Goal: Information Seeking & Learning: Find specific fact

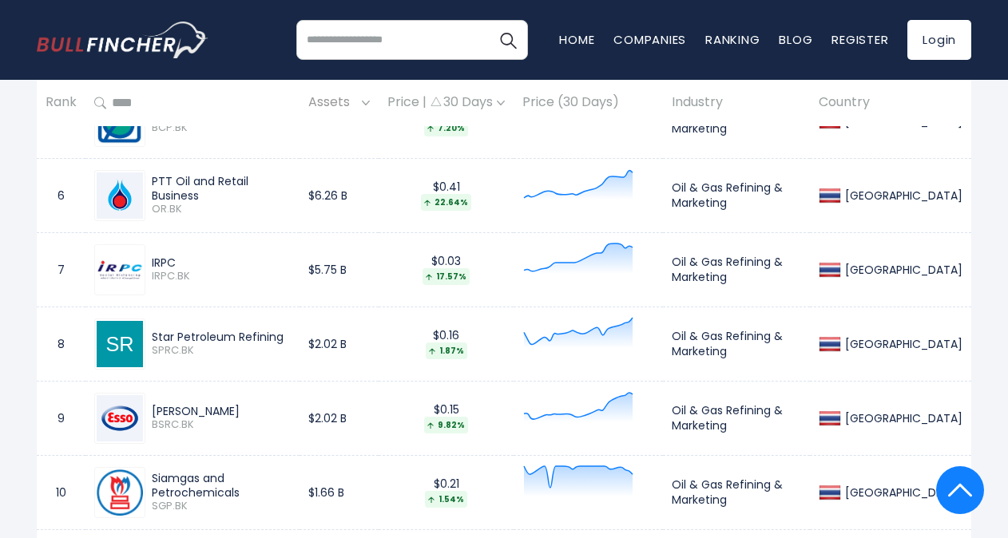
scroll to position [1135, 0]
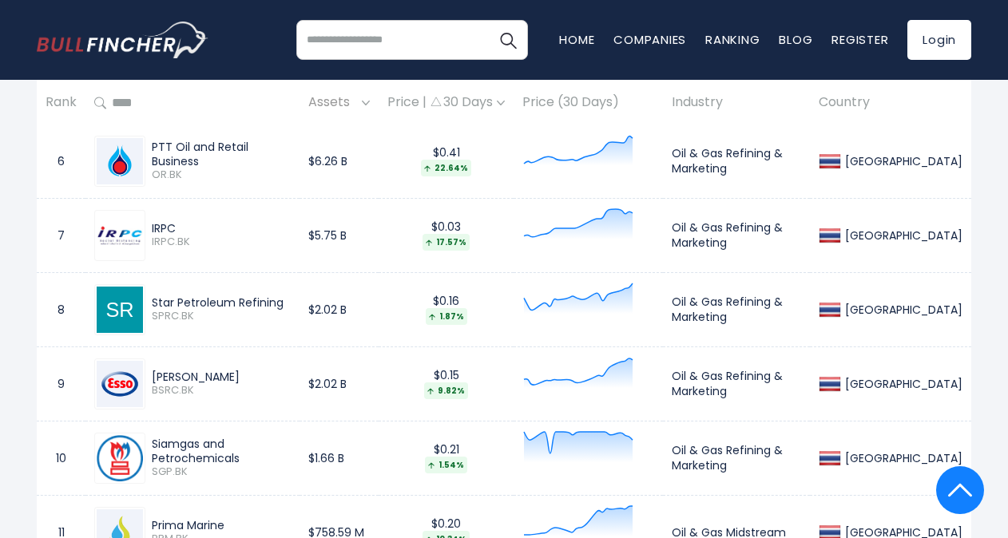
drag, startPoint x: 152, startPoint y: 299, endPoint x: 232, endPoint y: 297, distance: 79.9
click at [232, 297] on div "Star Petroleum Refining" at bounding box center [221, 303] width 139 height 14
drag, startPoint x: 232, startPoint y: 297, endPoint x: 221, endPoint y: 300, distance: 11.6
click at [221, 300] on div "Star Petroleum Refining" at bounding box center [221, 303] width 139 height 14
click at [193, 303] on div "Star Petroleum Refining" at bounding box center [221, 303] width 139 height 14
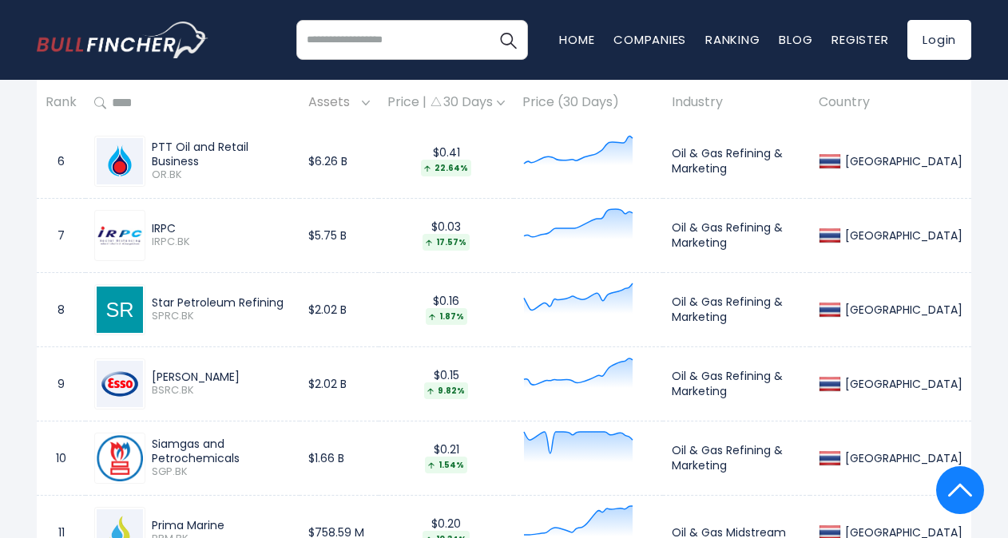
drag, startPoint x: 151, startPoint y: 296, endPoint x: 288, endPoint y: 299, distance: 136.6
click at [288, 299] on div "Star Petroleum Refining SPRC.BK" at bounding box center [217, 310] width 145 height 28
copy div "Star Petroleum Refining"
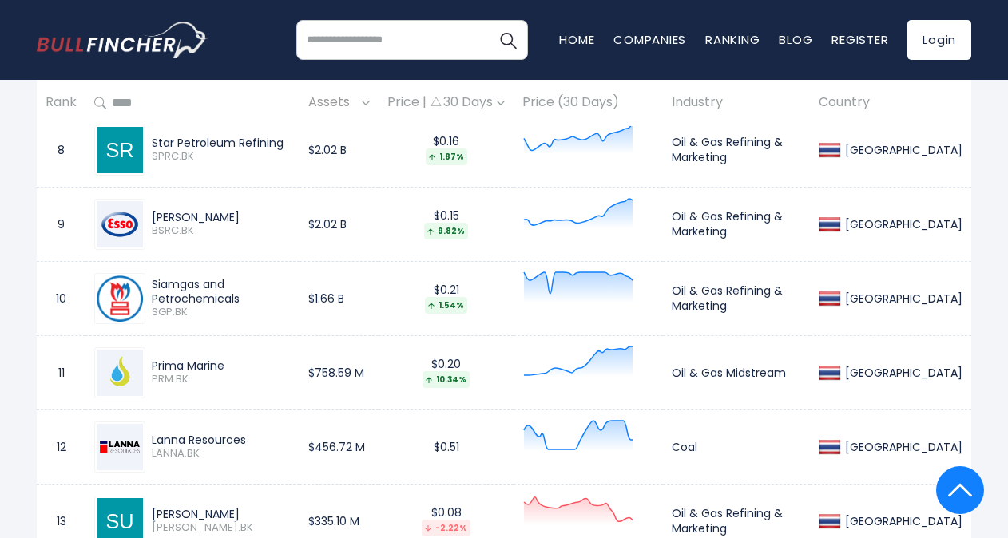
scroll to position [1375, 0]
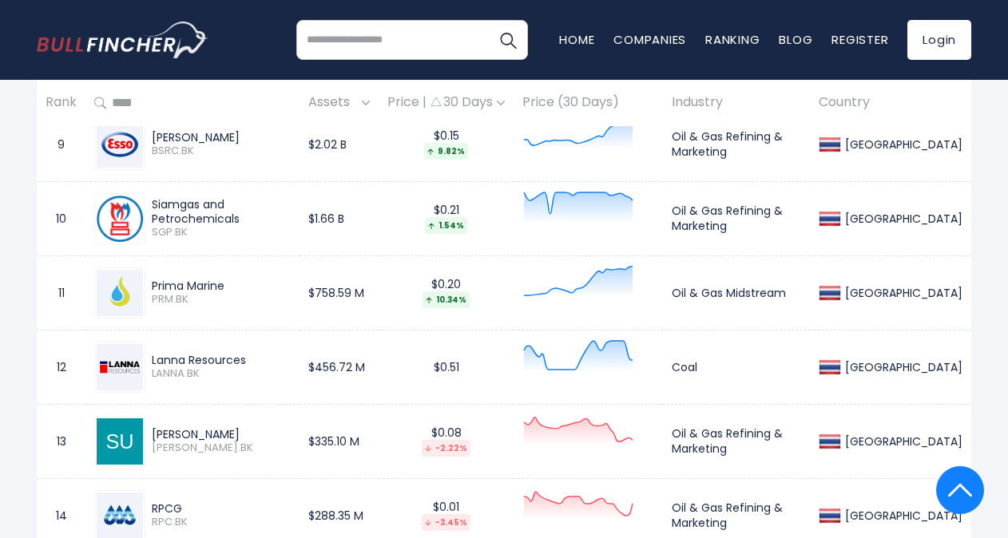
drag, startPoint x: 158, startPoint y: 281, endPoint x: 228, endPoint y: 281, distance: 70.3
click at [228, 281] on div "Prima Marine" at bounding box center [221, 286] width 139 height 14
drag, startPoint x: 161, startPoint y: 360, endPoint x: 252, endPoint y: 360, distance: 90.3
click at [252, 360] on div "Lanna Resources" at bounding box center [221, 360] width 139 height 14
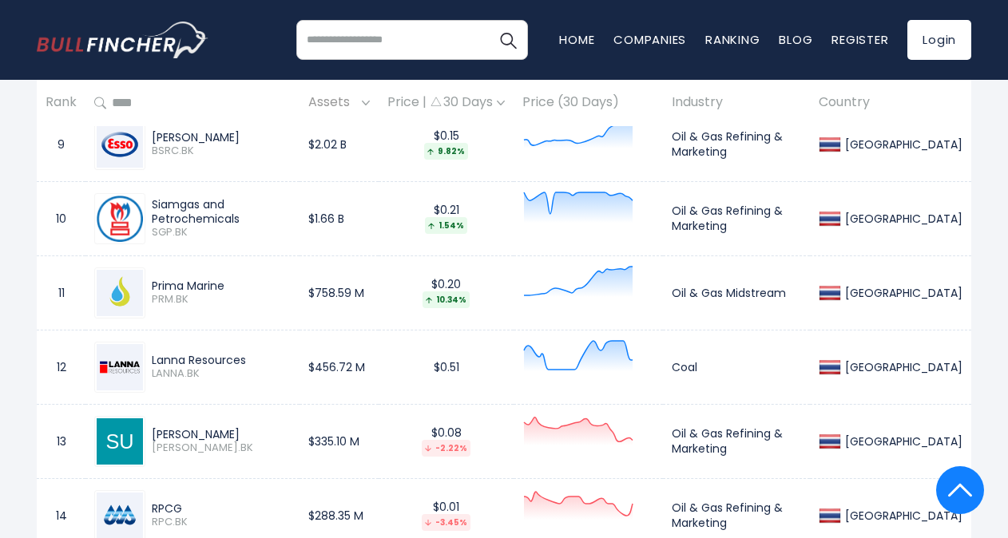
drag, startPoint x: 252, startPoint y: 360, endPoint x: 242, endPoint y: 364, distance: 10.4
click at [242, 364] on div "Lanna Resources" at bounding box center [221, 360] width 139 height 14
click at [244, 362] on div "Lanna Resources" at bounding box center [221, 360] width 139 height 14
drag, startPoint x: 248, startPoint y: 358, endPoint x: 147, endPoint y: 352, distance: 100.9
click at [147, 353] on div "Lanna Resources LANNA.BK" at bounding box center [217, 367] width 145 height 28
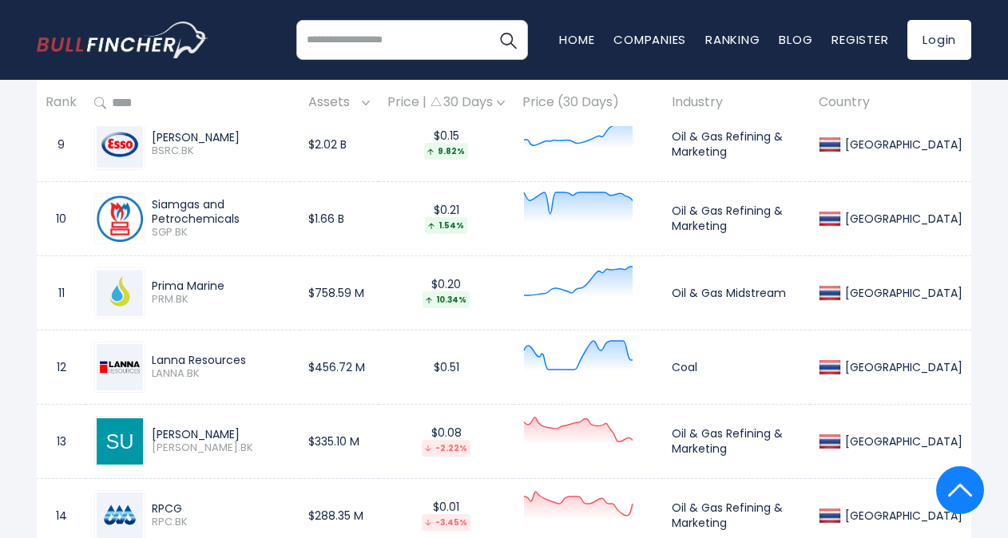
drag, startPoint x: 147, startPoint y: 352, endPoint x: 185, endPoint y: 355, distance: 38.5
click at [185, 355] on div "Lanna Resources" at bounding box center [221, 360] width 139 height 14
click at [201, 356] on div "Lanna Resources" at bounding box center [221, 360] width 139 height 14
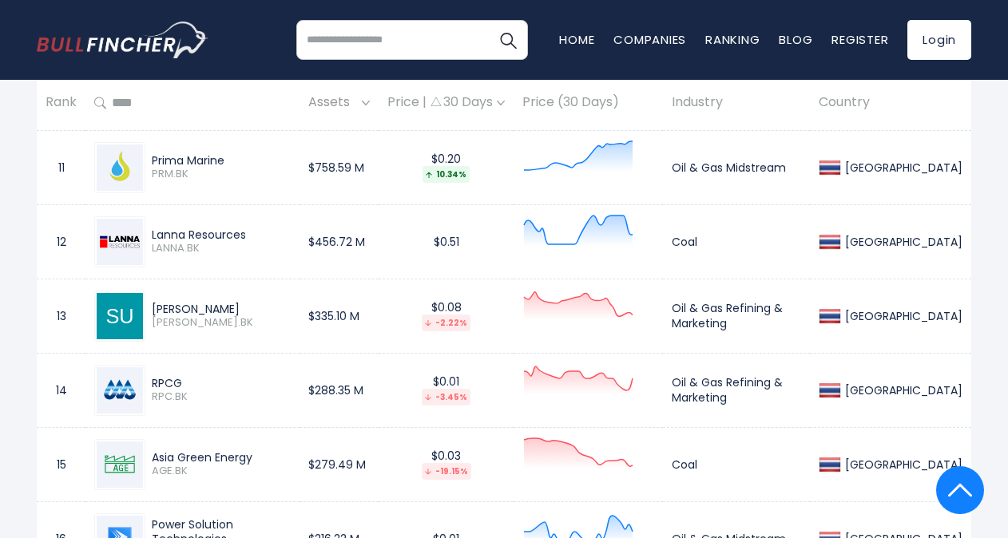
scroll to position [1535, 0]
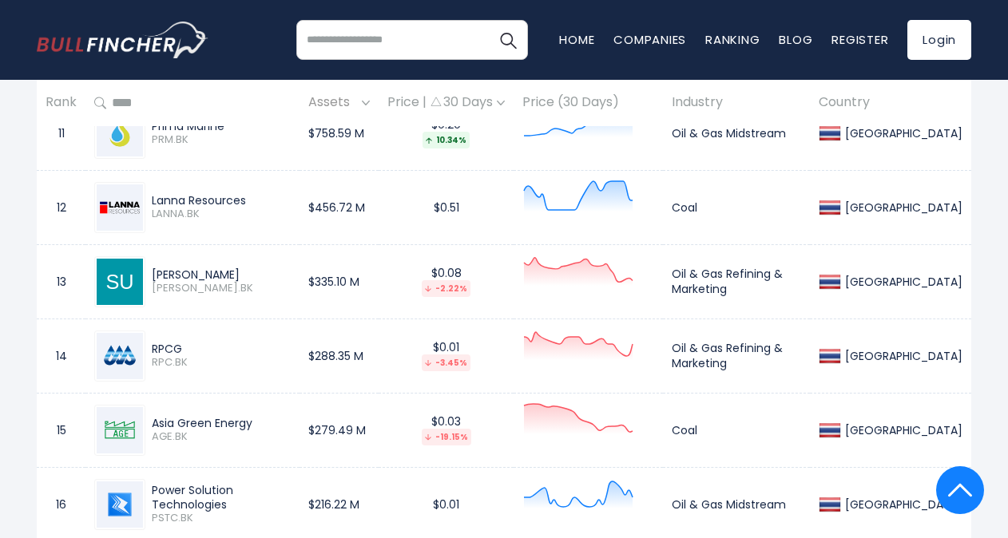
drag, startPoint x: 188, startPoint y: 268, endPoint x: 147, endPoint y: 275, distance: 41.2
click at [147, 275] on div "[PERSON_NAME] [PERSON_NAME].BK" at bounding box center [217, 282] width 145 height 28
drag, startPoint x: 147, startPoint y: 275, endPoint x: 145, endPoint y: 340, distance: 65.5
click at [145, 342] on div "RPCG RPC.BK" at bounding box center [217, 356] width 145 height 28
drag, startPoint x: 145, startPoint y: 340, endPoint x: 158, endPoint y: 348, distance: 15.1
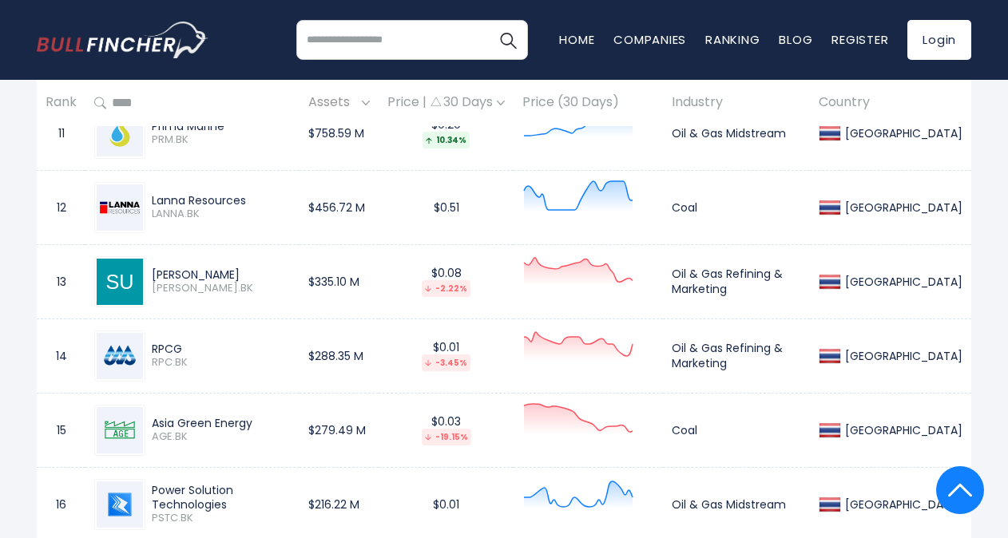
click at [158, 348] on div "RPCG" at bounding box center [221, 349] width 139 height 14
drag, startPoint x: 181, startPoint y: 344, endPoint x: 149, endPoint y: 344, distance: 31.2
click at [149, 344] on div "RPCG RPC.BK" at bounding box center [217, 356] width 145 height 28
copy div "RPCG"
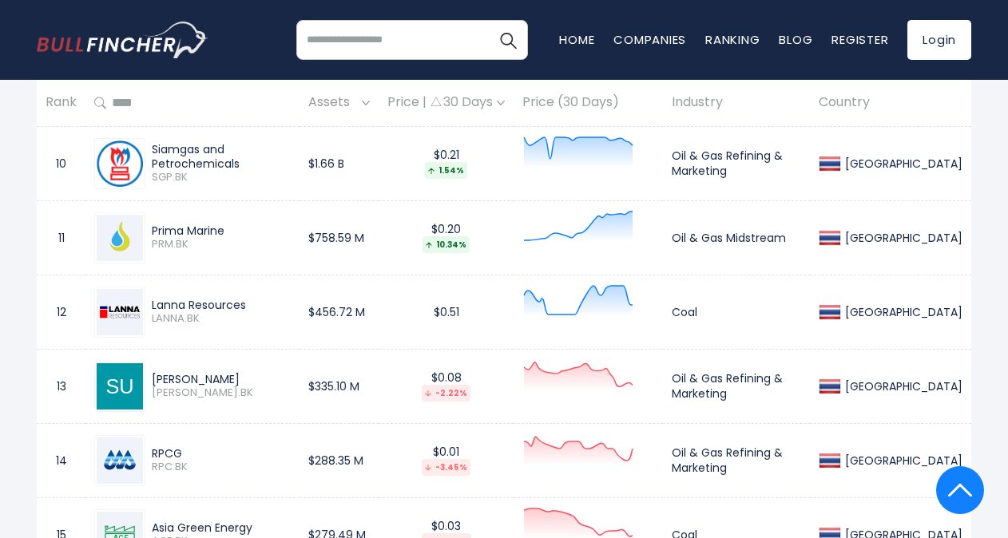
scroll to position [1455, 0]
